Goal: Find specific page/section: Find specific page/section

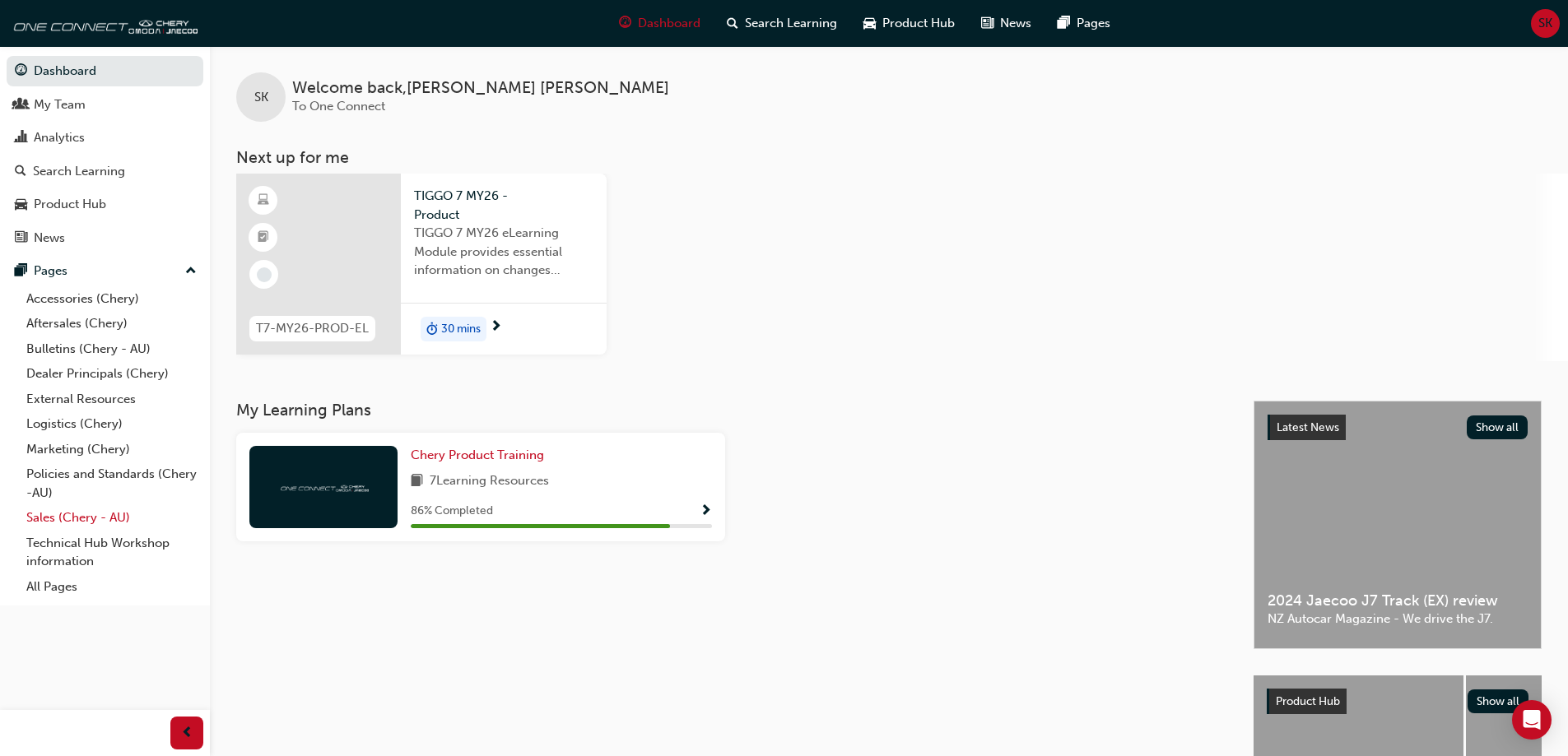
click at [46, 522] on link "Sales (Chery - AU)" at bounding box center [111, 518] width 184 height 26
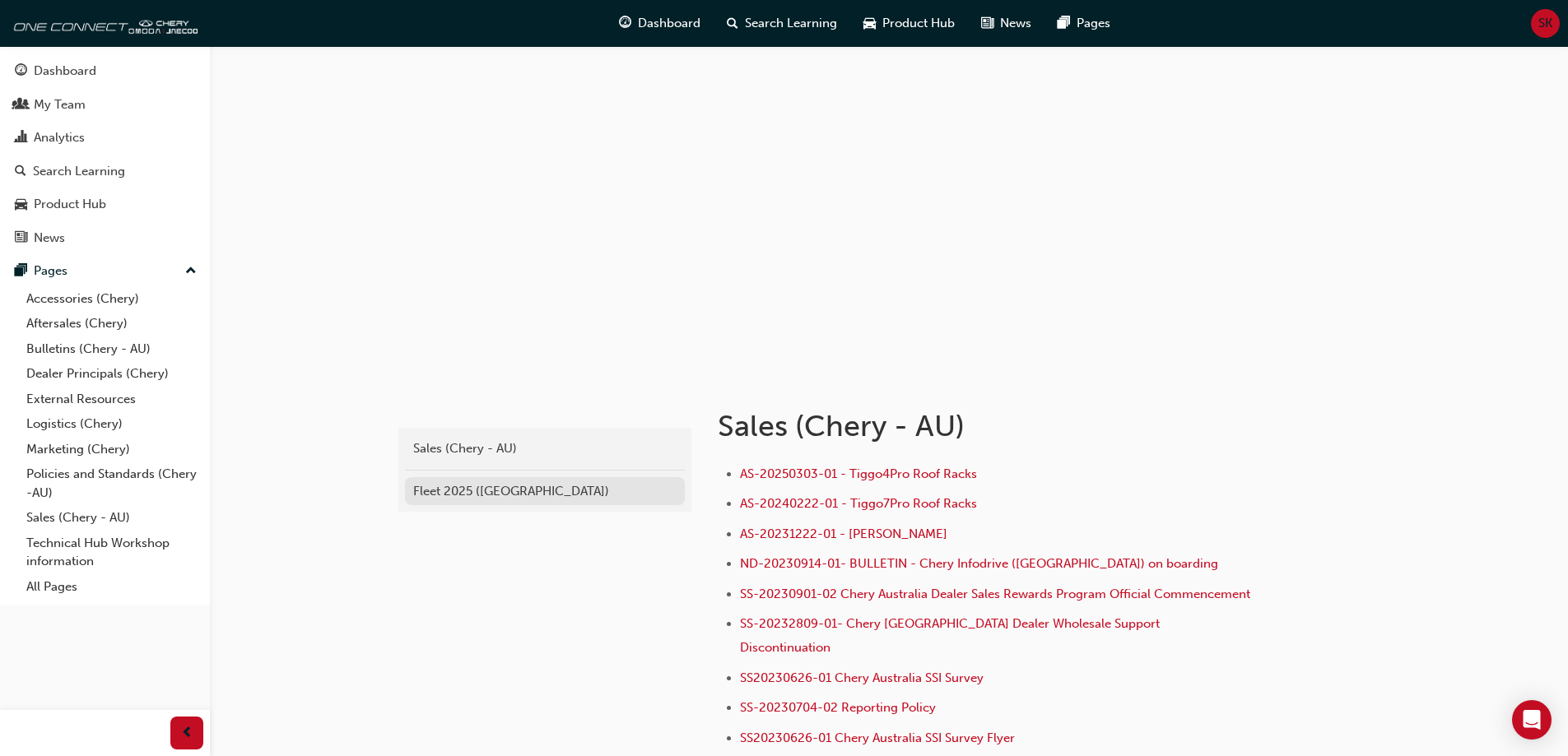
click at [486, 488] on div "Fleet 2025 ([GEOGRAPHIC_DATA])" at bounding box center [545, 492] width 263 height 19
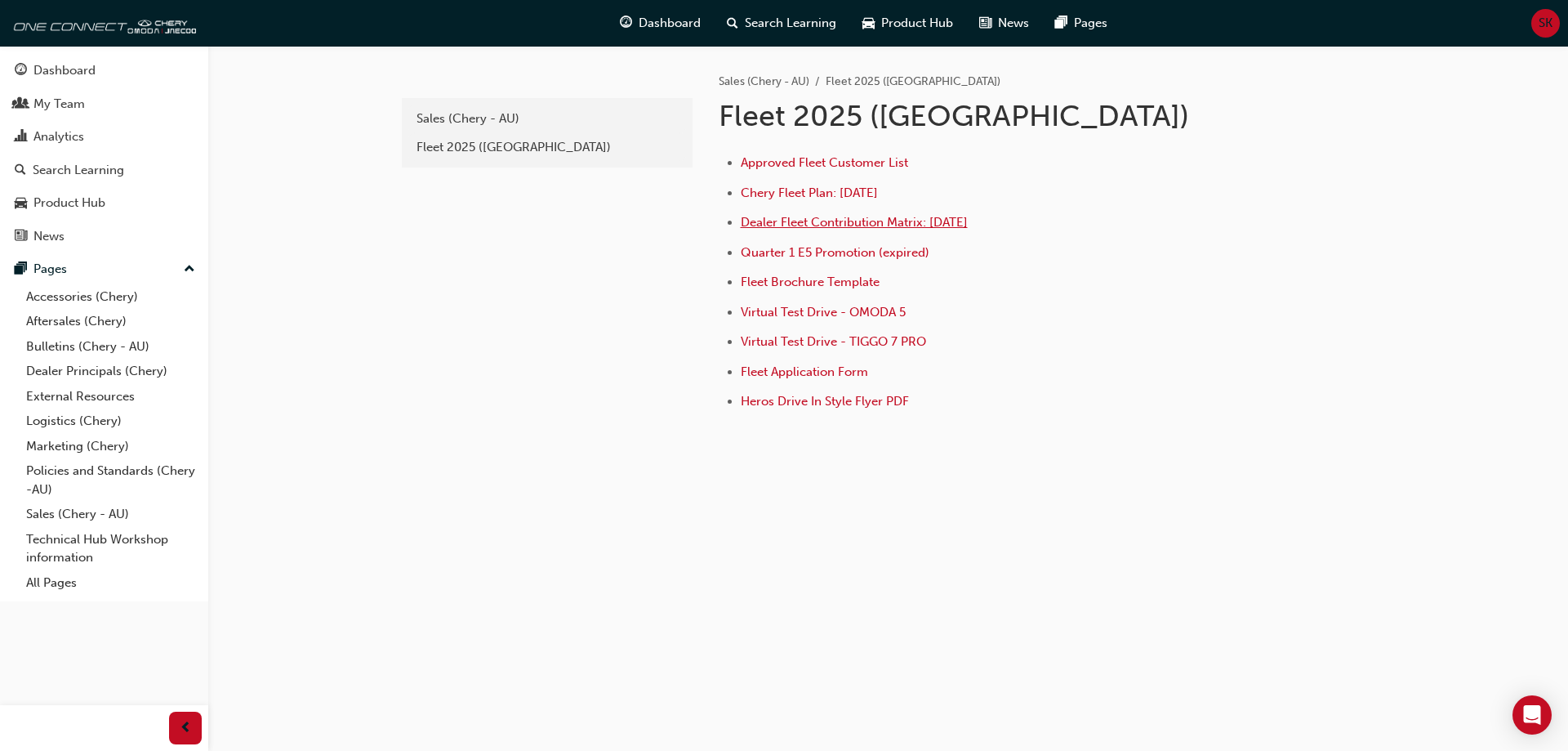
click at [819, 225] on span "Dealer Fleet Contribution Matrix: [DATE]" at bounding box center [854, 222] width 227 height 15
